Goal: Check status

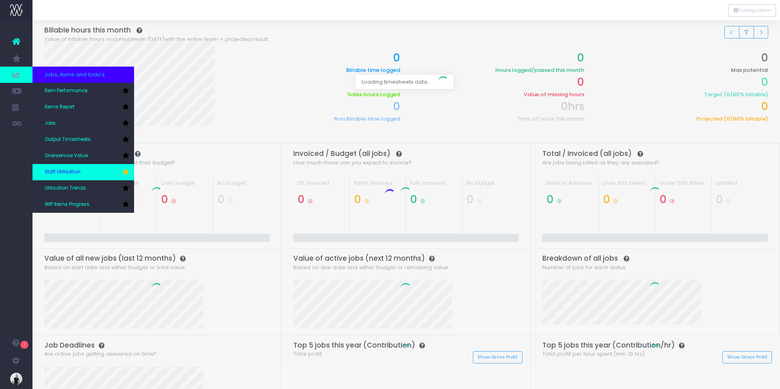
click at [81, 172] on link "Staff Utilisation" at bounding box center [83, 172] width 102 height 16
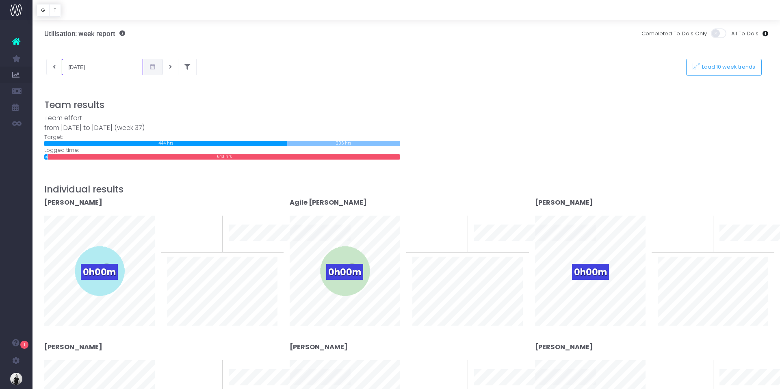
click at [75, 61] on input "[DATE]" at bounding box center [102, 67] width 81 height 16
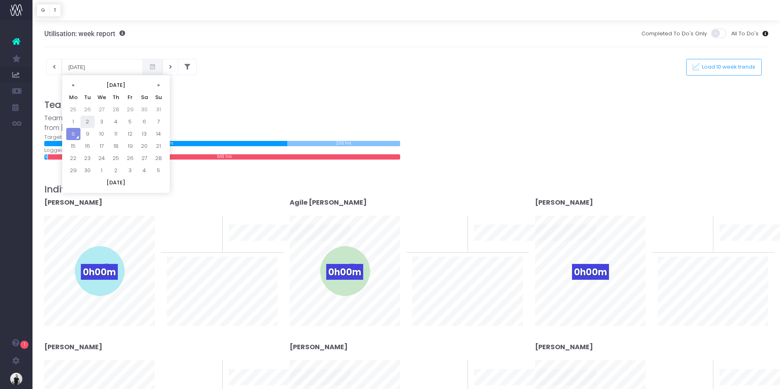
click at [89, 119] on td "2" at bounding box center [87, 122] width 14 height 12
type input "02-09-2025"
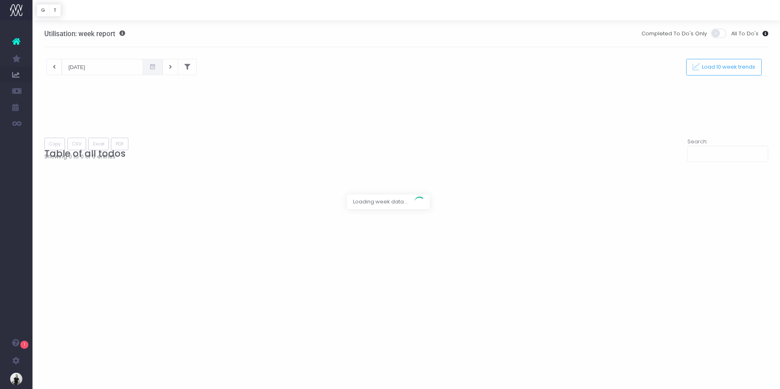
click at [85, 61] on div at bounding box center [390, 194] width 780 height 389
click at [53, 63] on div at bounding box center [390, 194] width 780 height 389
